Goal: Transaction & Acquisition: Download file/media

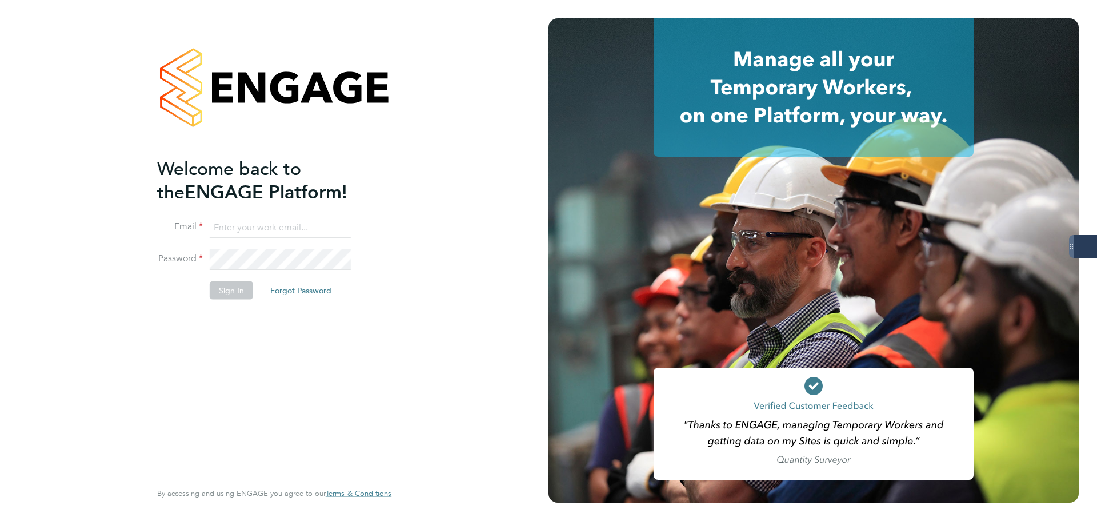
type input "samantha.dix@servicecare.org.uk"
click at [234, 287] on button "Sign In" at bounding box center [231, 290] width 43 height 18
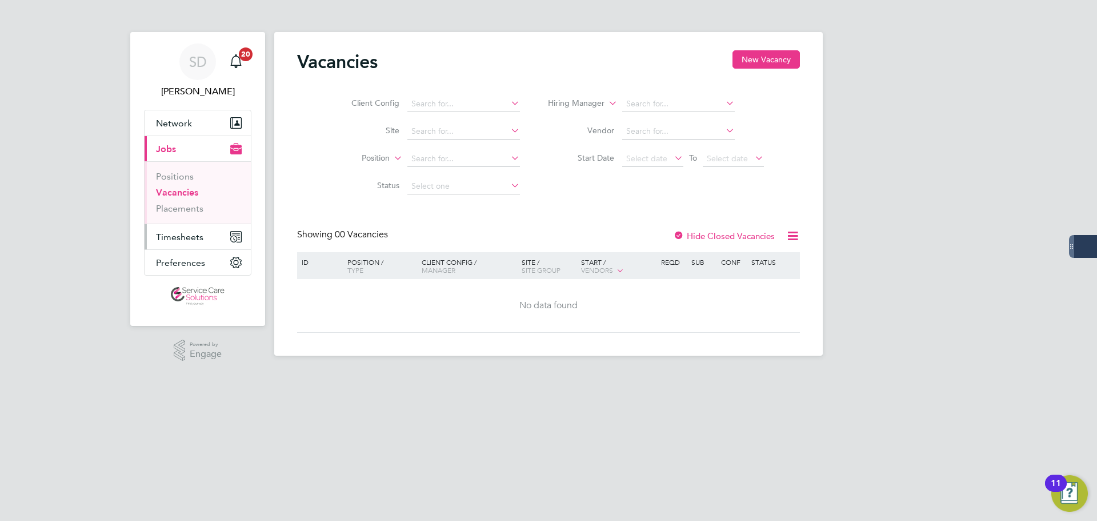
click at [180, 238] on span "Timesheets" at bounding box center [179, 236] width 47 height 11
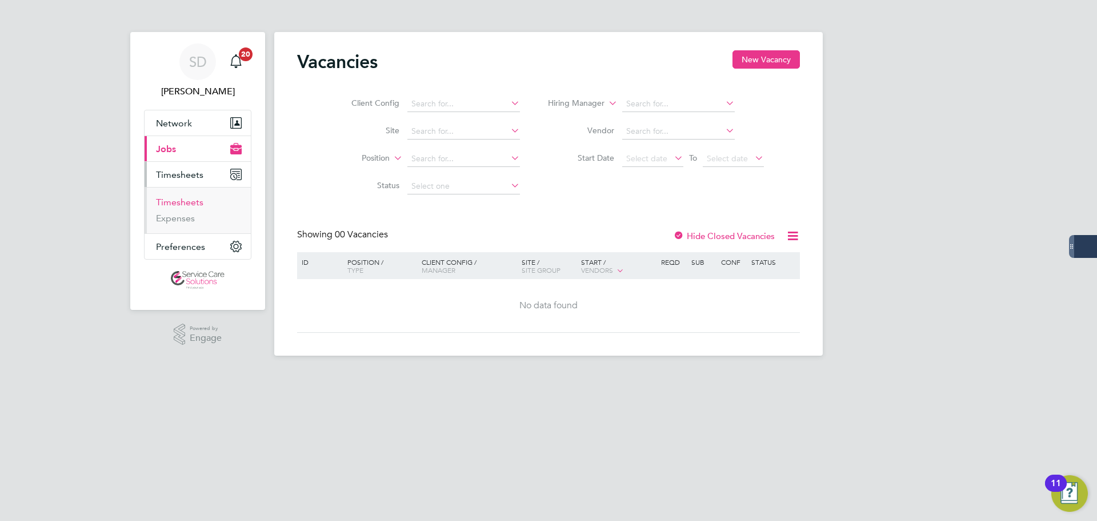
click at [195, 203] on link "Timesheets" at bounding box center [179, 202] width 47 height 11
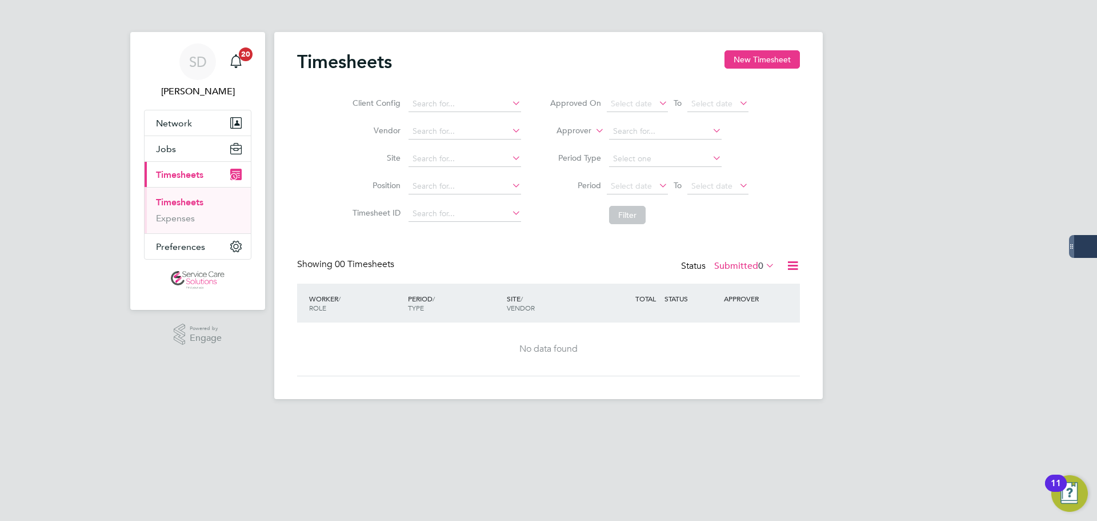
drag, startPoint x: 742, startPoint y: 263, endPoint x: 723, endPoint y: 263, distance: 19.4
click at [741, 263] on label "Submitted 0" at bounding box center [744, 265] width 61 height 11
click at [725, 337] on li "Approved" at bounding box center [729, 334] width 53 height 16
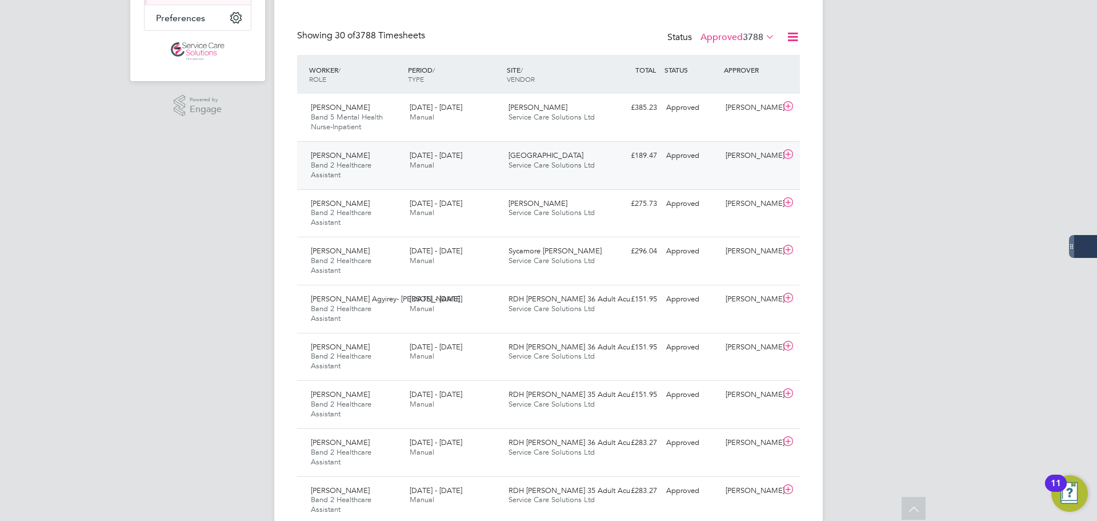
click at [419, 167] on span "Manual" at bounding box center [422, 165] width 25 height 10
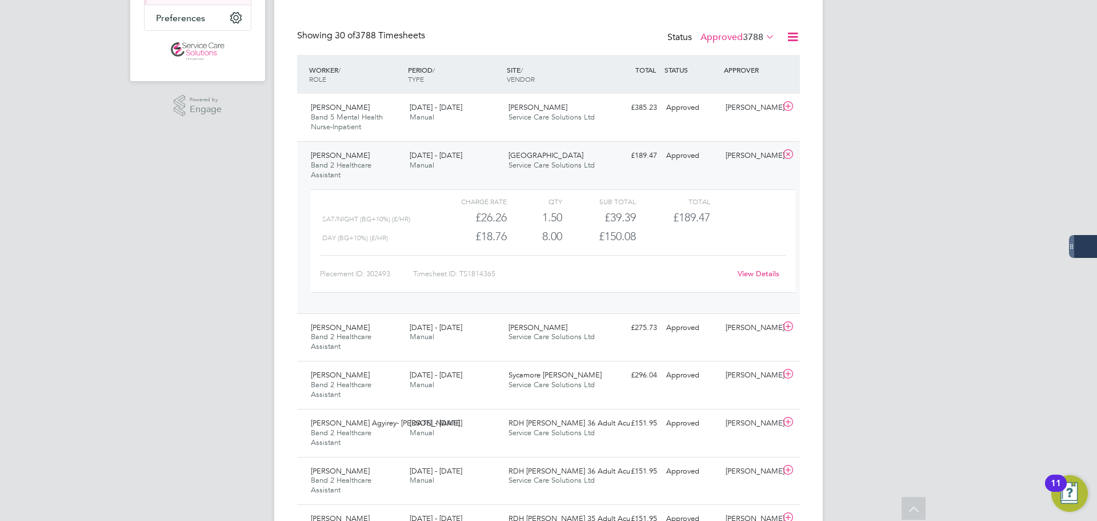
click at [753, 271] on link "View Details" at bounding box center [759, 274] width 42 height 10
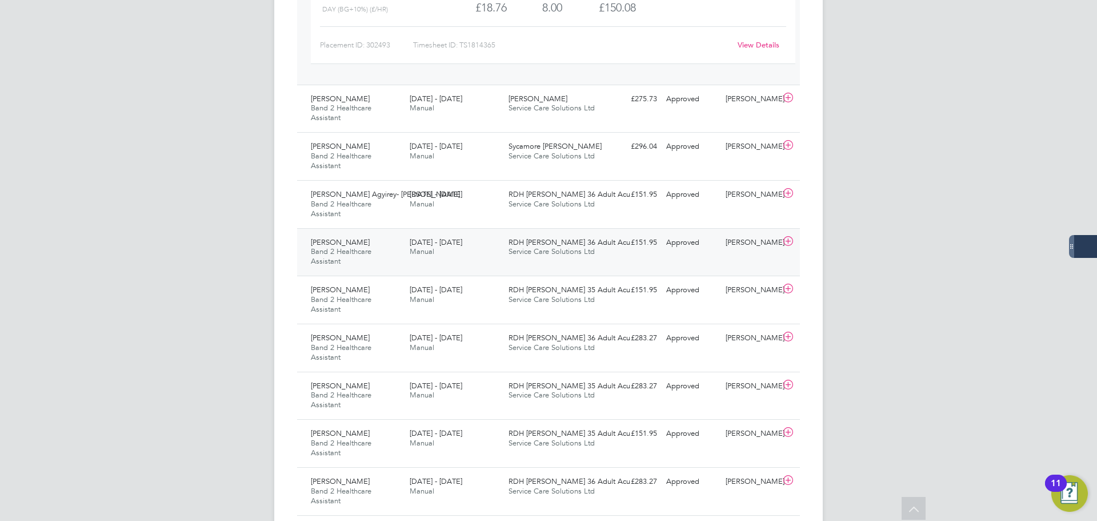
click at [494, 263] on div "Emmanuel Akaonye Band 2 Healthcare Assistant 25 - 31 Aug 2025 25 - 31 Aug 2025 …" at bounding box center [548, 252] width 503 height 48
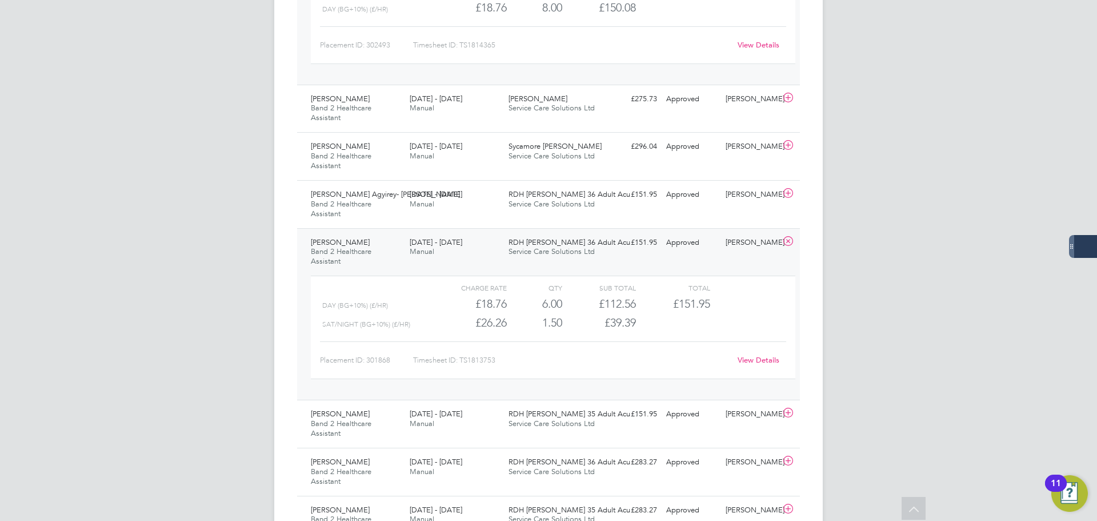
click at [749, 357] on link "View Details" at bounding box center [759, 360] width 42 height 10
click at [418, 153] on span "Manual" at bounding box center [422, 156] width 25 height 10
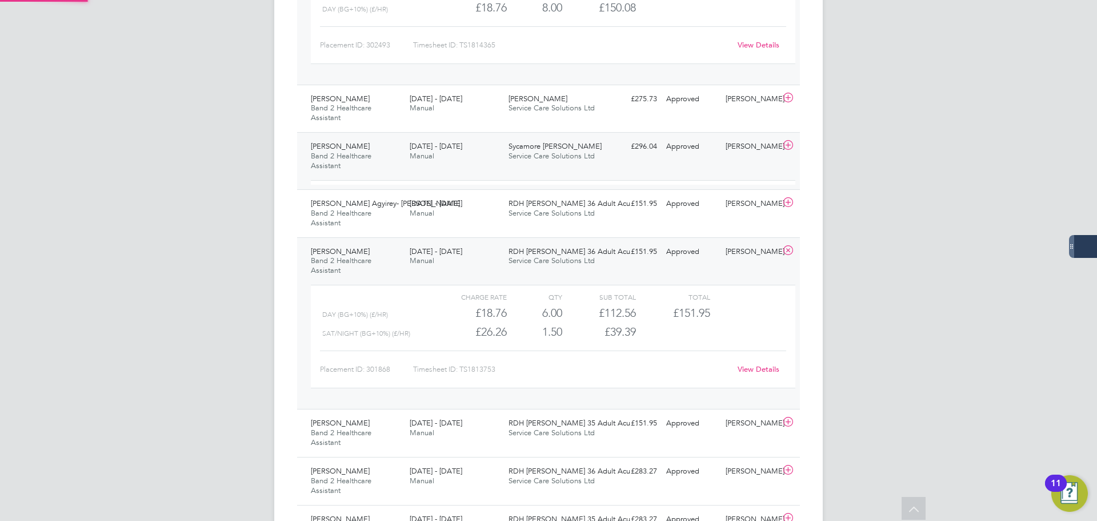
scroll to position [19, 111]
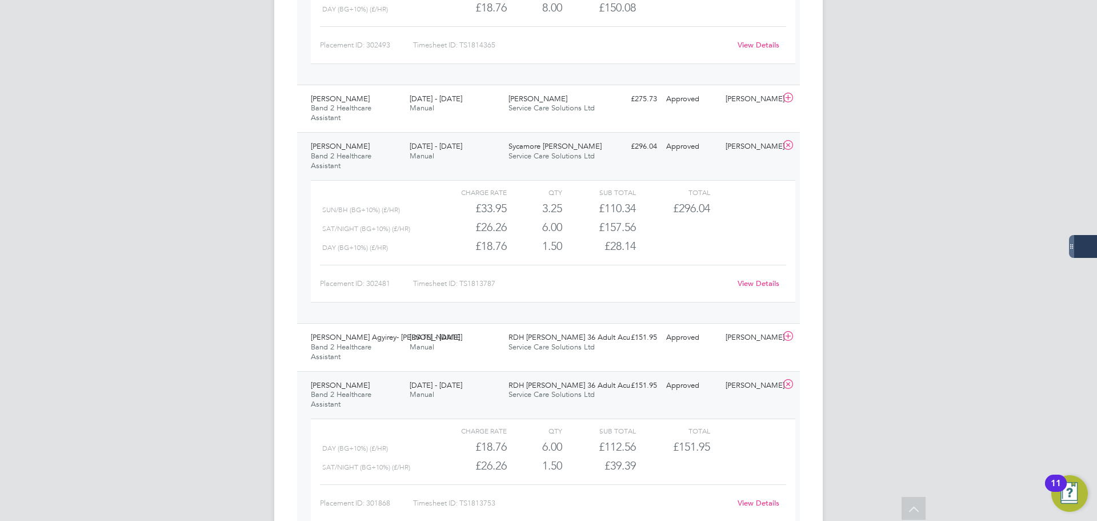
click at [760, 285] on link "View Details" at bounding box center [759, 283] width 42 height 10
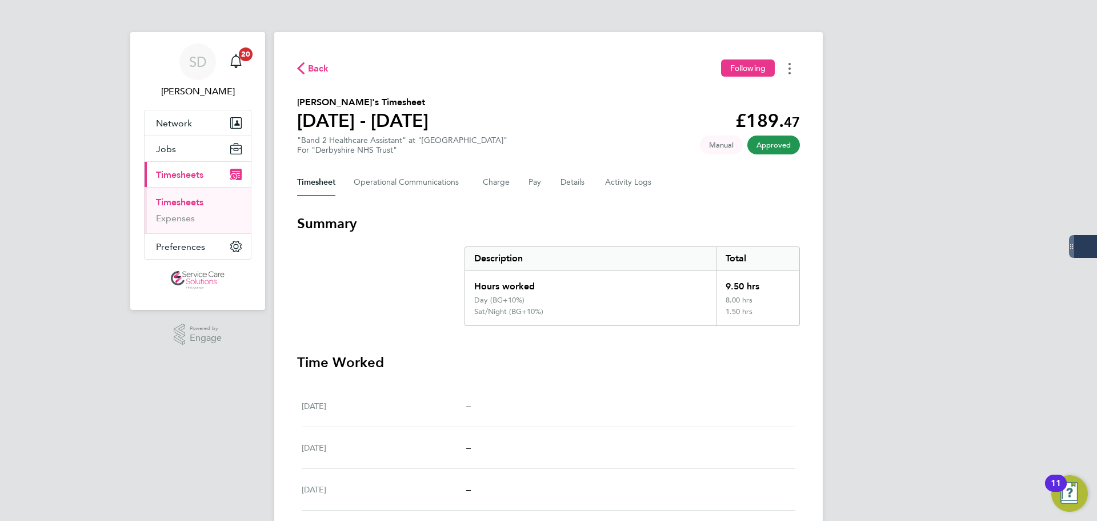
click at [789, 69] on circle "Timesheets Menu" at bounding box center [790, 68] width 2 height 2
click at [737, 95] on link "Download timesheet" at bounding box center [731, 93] width 137 height 23
click at [785, 67] on button "Timesheets Menu" at bounding box center [789, 68] width 21 height 18
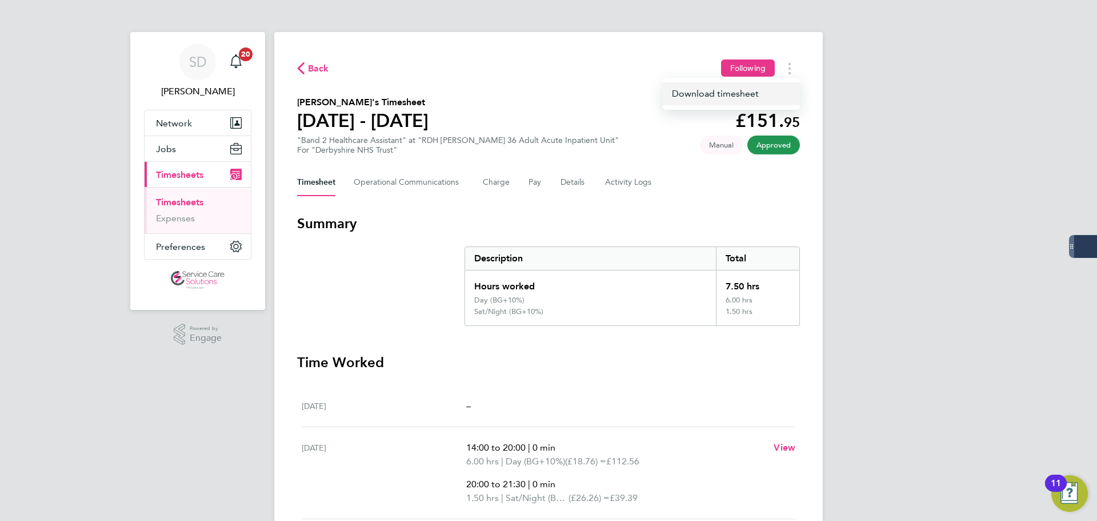
click at [721, 94] on link "Download timesheet" at bounding box center [731, 93] width 137 height 23
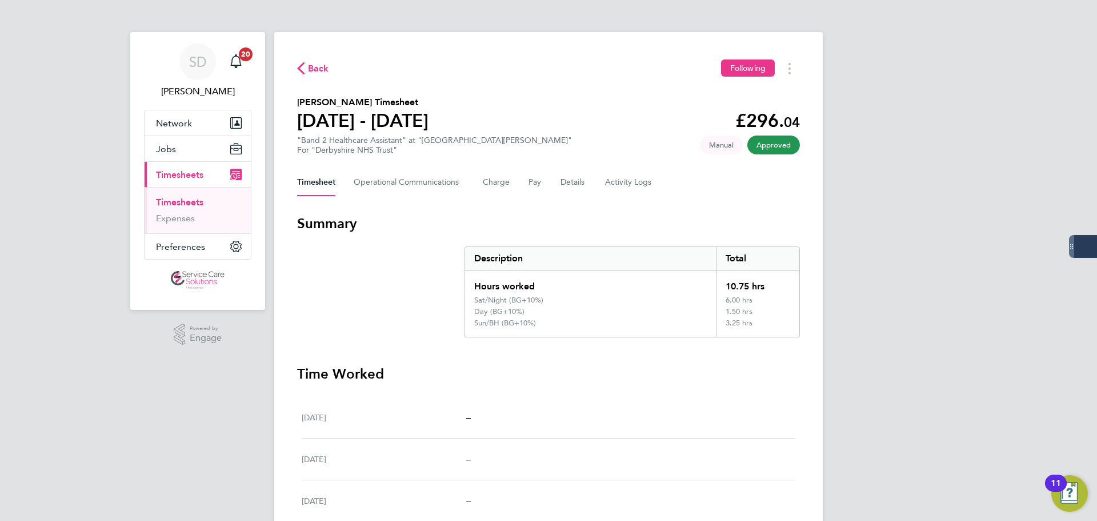
click at [784, 81] on div "Back Following [PERSON_NAME] Timesheet [DATE] - [DATE] £296. 04 "Band 2 Healthc…" at bounding box center [548, 417] width 549 height 771
click at [789, 69] on icon "Timesheets Menu" at bounding box center [790, 68] width 2 height 11
click at [715, 97] on link "Download timesheet" at bounding box center [731, 93] width 137 height 23
click at [795, 66] on button "Timesheets Menu" at bounding box center [789, 68] width 21 height 18
click at [710, 92] on link "Download timesheet" at bounding box center [731, 93] width 137 height 23
